Goal: Navigation & Orientation: Find specific page/section

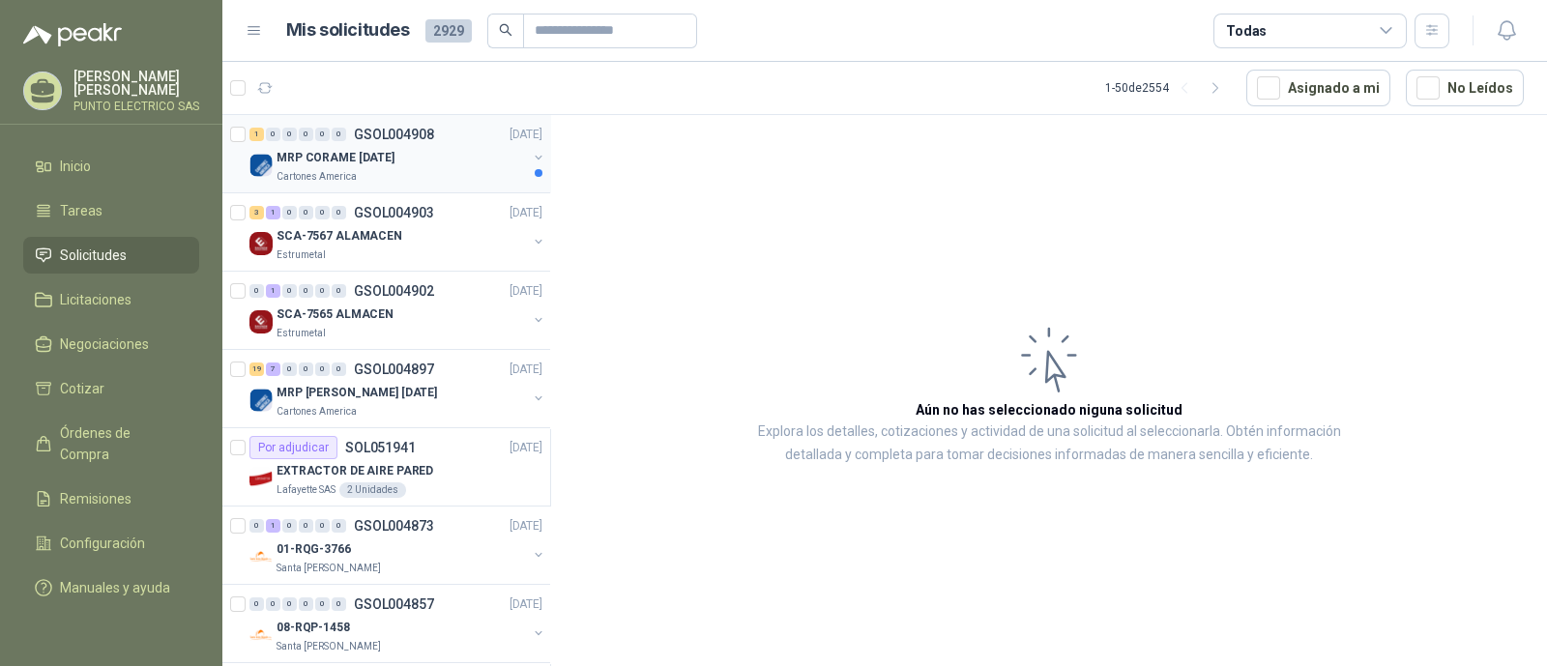
click at [387, 164] on p "MRP CORAME 14.08.2025" at bounding box center [336, 158] width 118 height 18
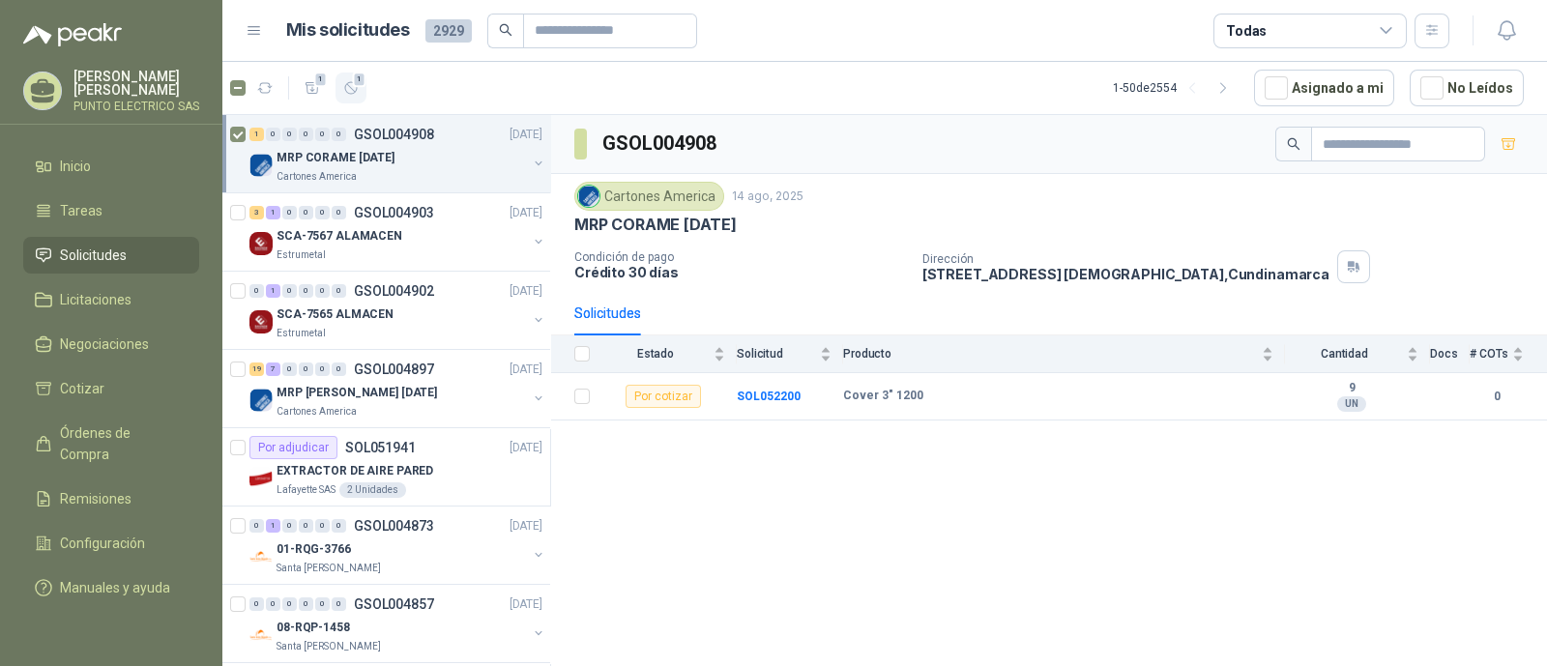
click at [355, 87] on icon "button" at bounding box center [351, 88] width 16 height 16
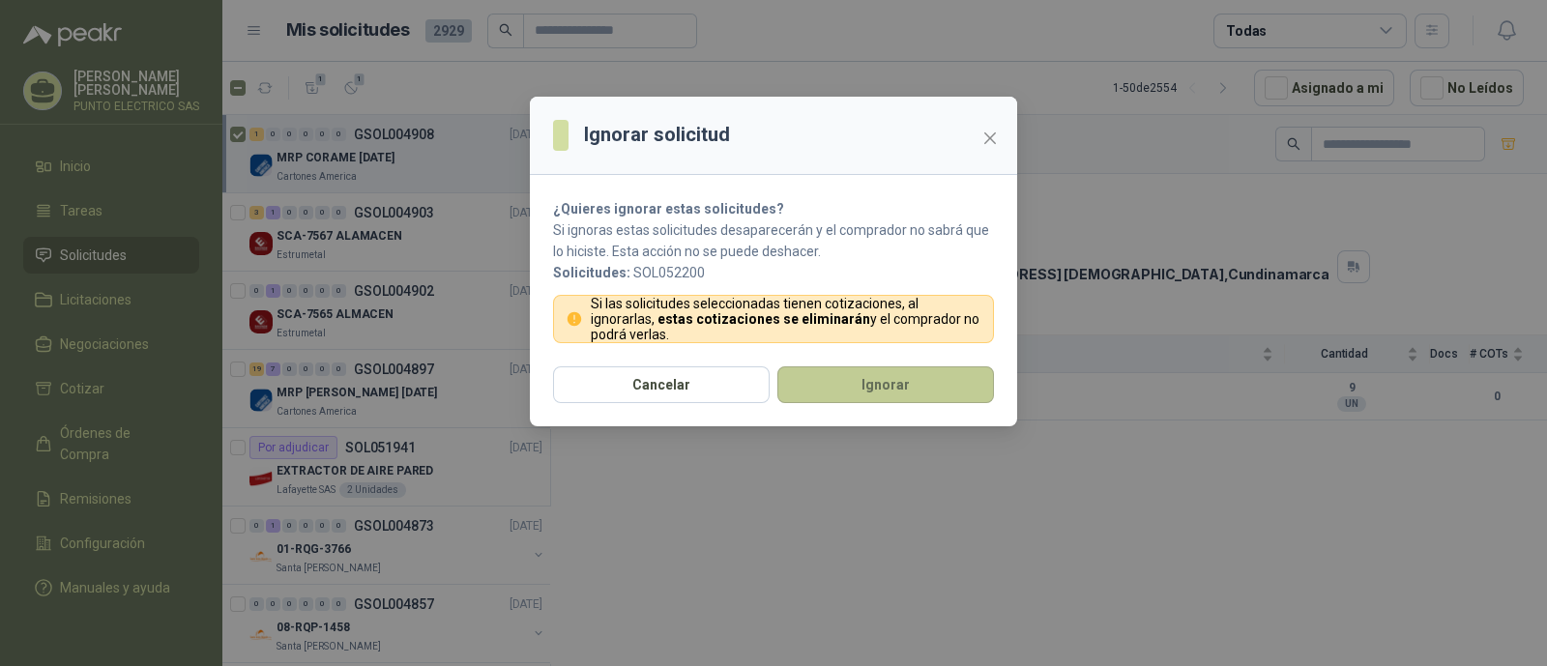
click at [921, 379] on button "Ignorar" at bounding box center [886, 385] width 217 height 37
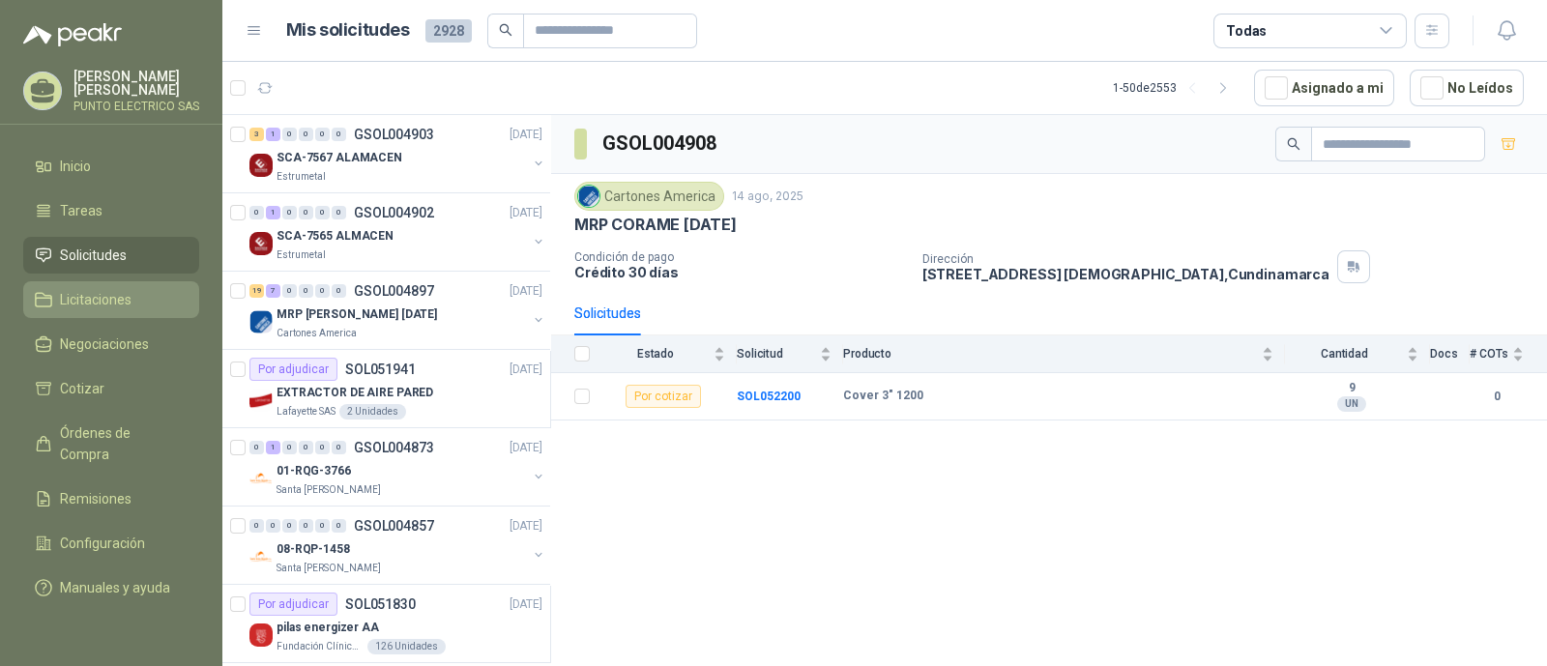
click at [97, 283] on link "Licitaciones" at bounding box center [111, 299] width 176 height 37
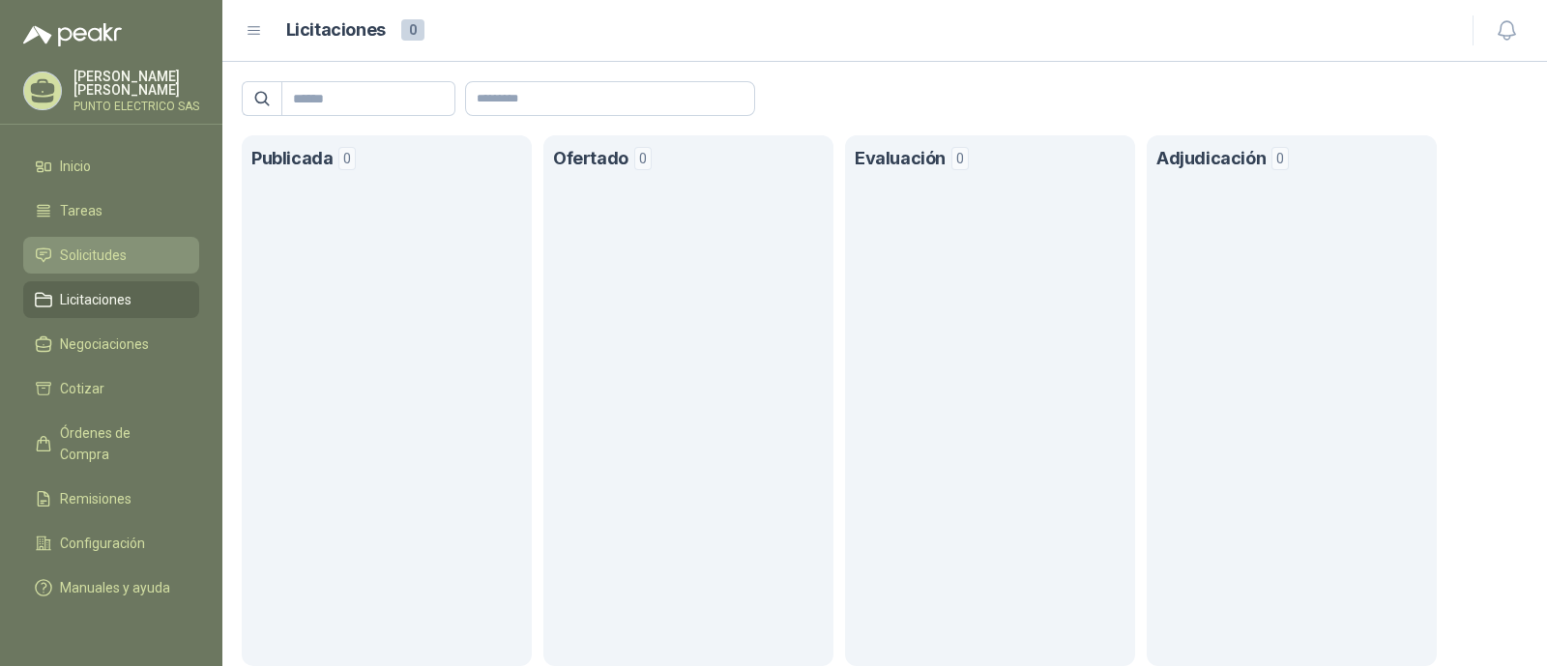
click at [77, 252] on span "Solicitudes" at bounding box center [93, 255] width 67 height 21
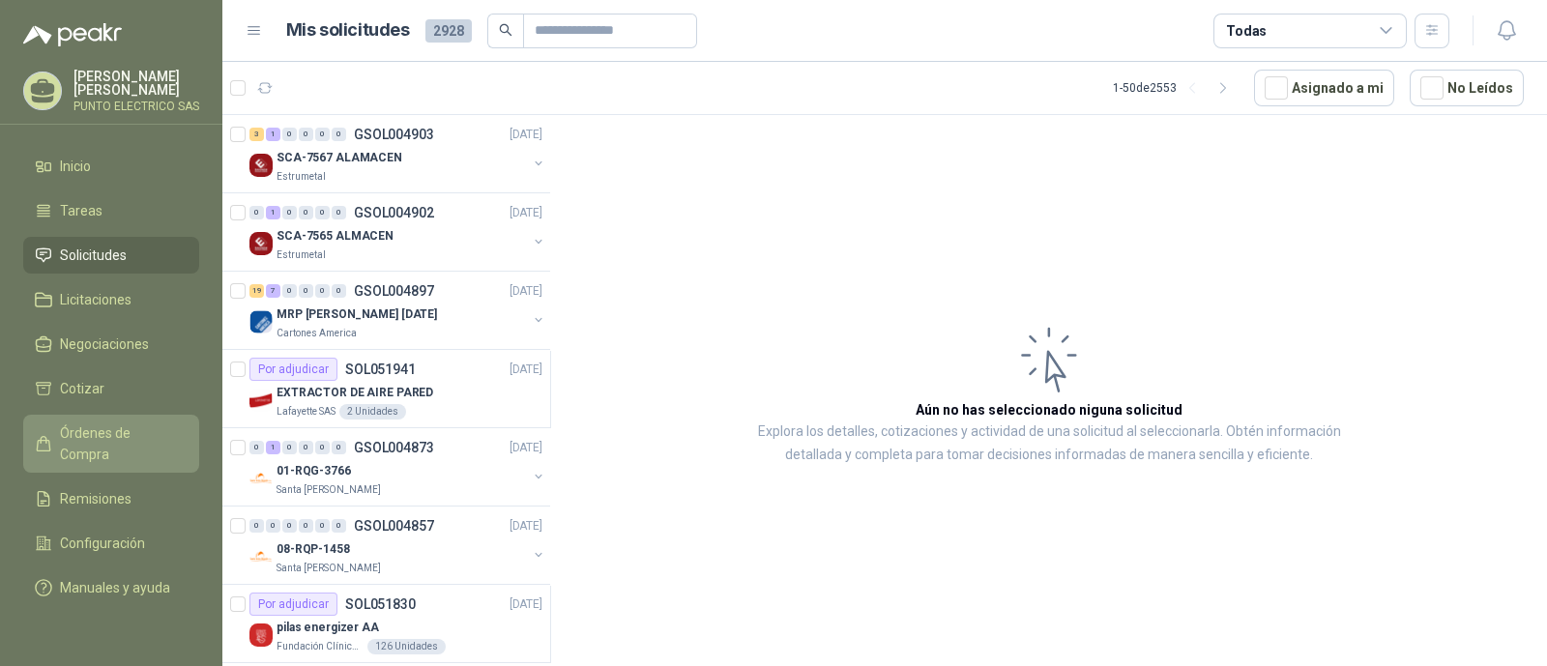
click at [127, 423] on span "Órdenes de Compra" at bounding box center [120, 444] width 121 height 43
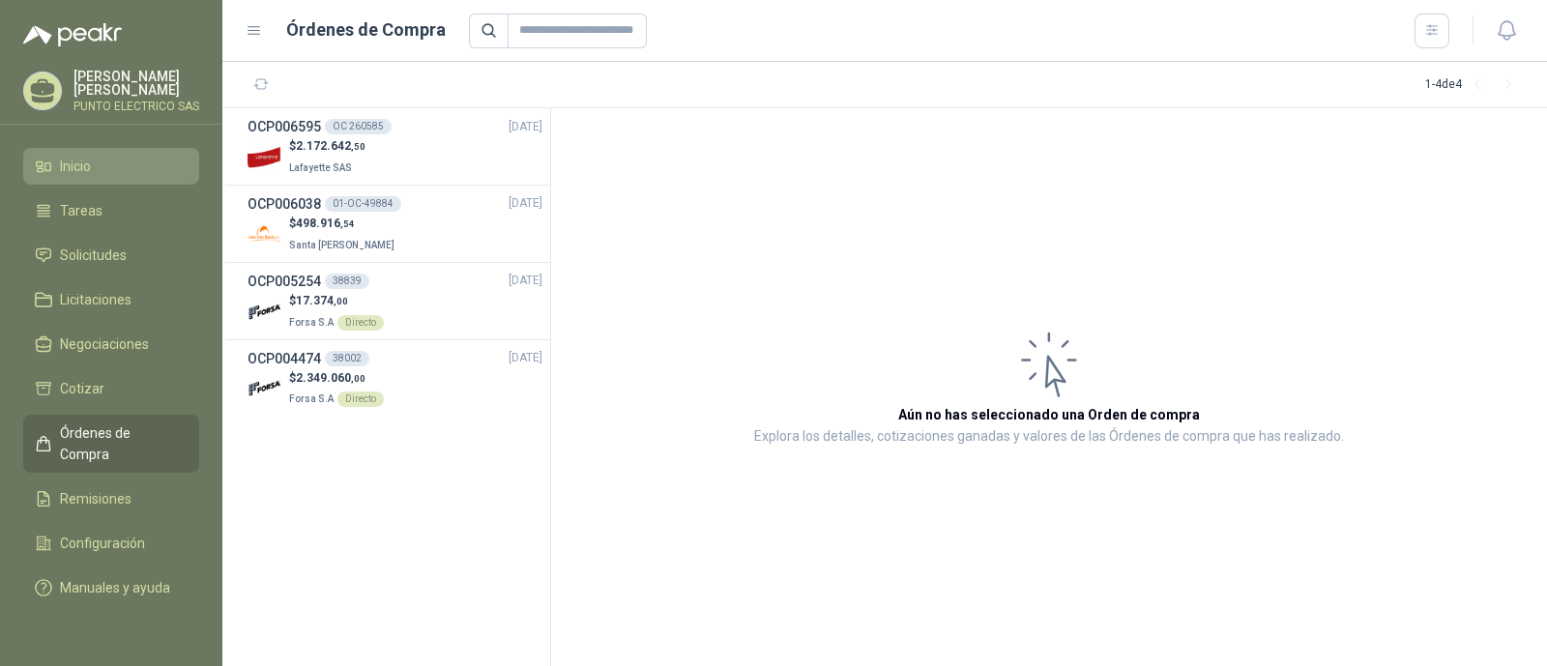
click at [96, 148] on link "Inicio" at bounding box center [111, 166] width 176 height 37
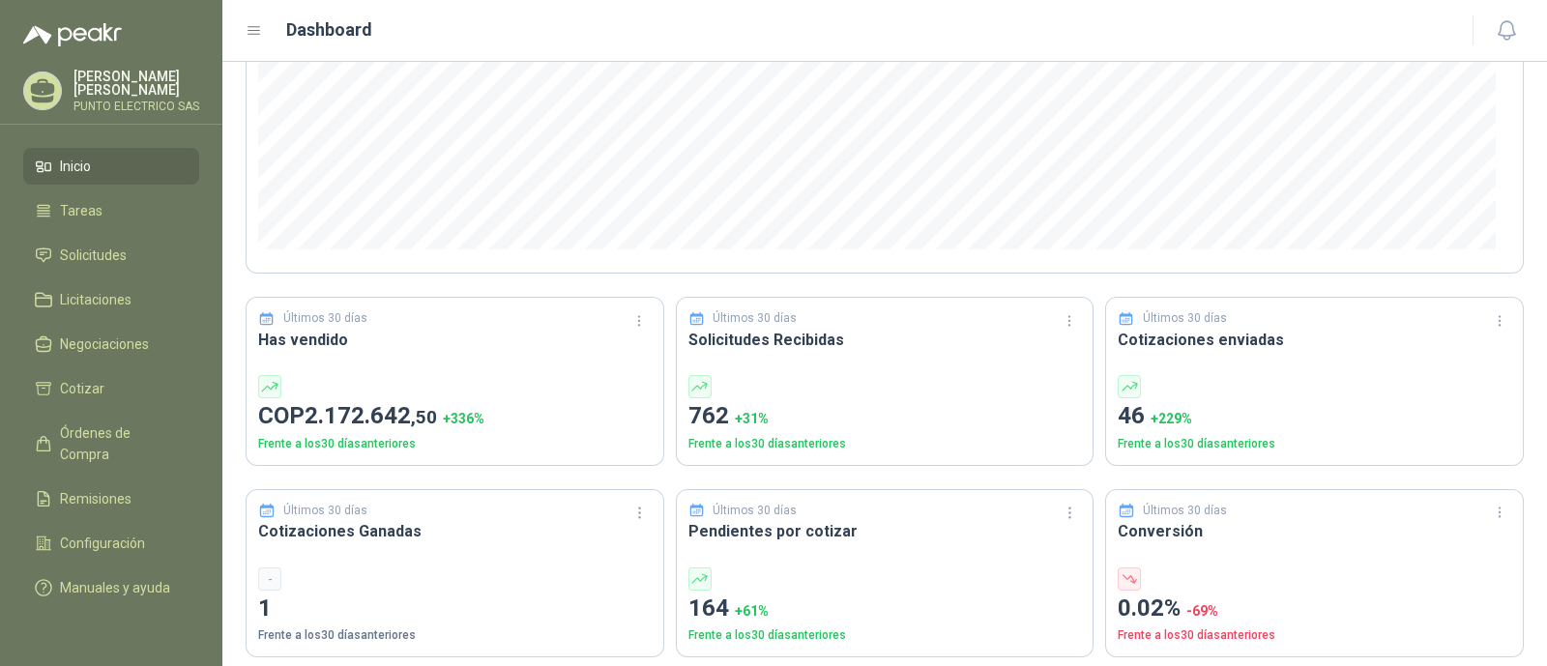
scroll to position [483, 0]
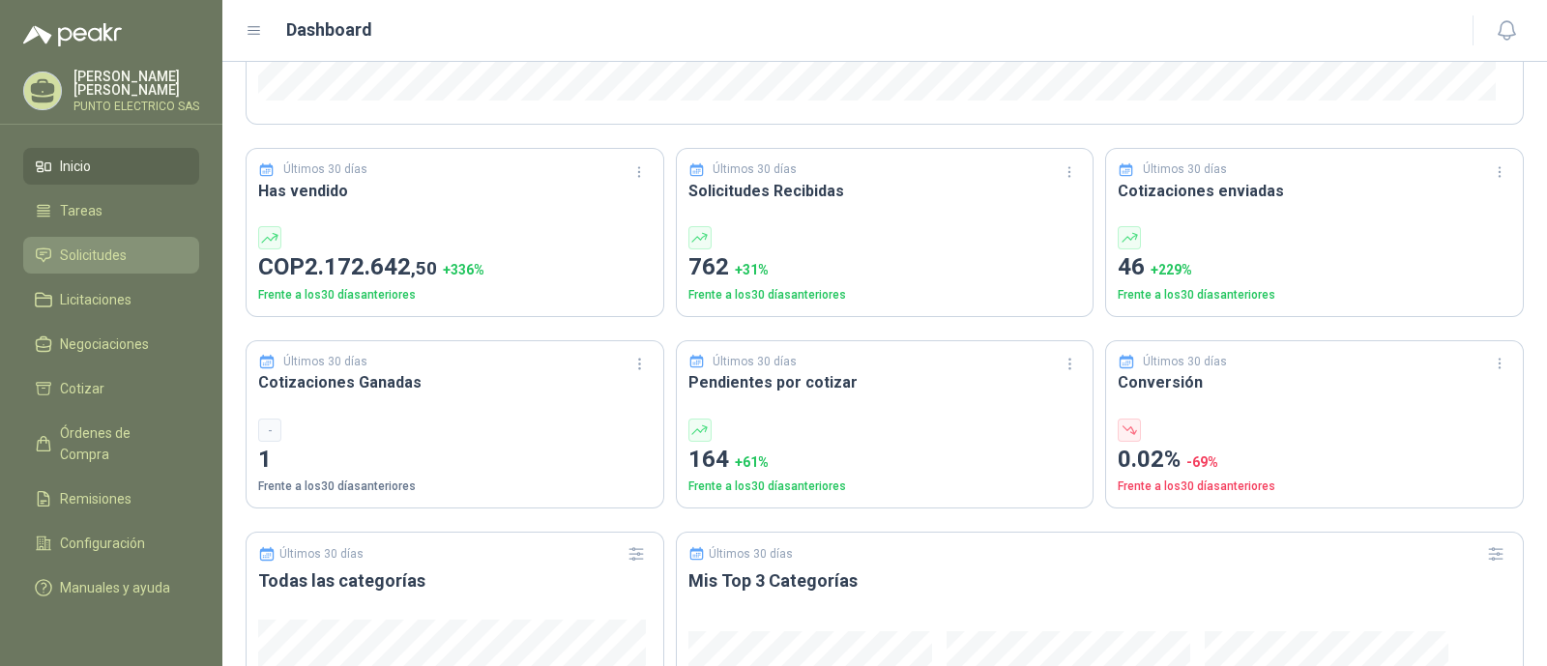
click at [101, 250] on span "Solicitudes" at bounding box center [93, 255] width 67 height 21
